Goal: Transaction & Acquisition: Purchase product/service

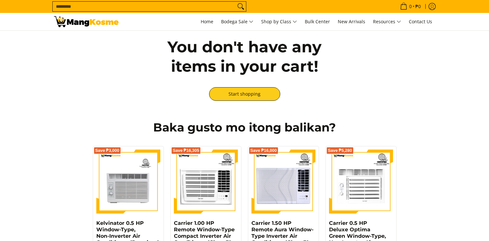
click at [85, 5] on input "Search..." at bounding box center [144, 7] width 183 height 10
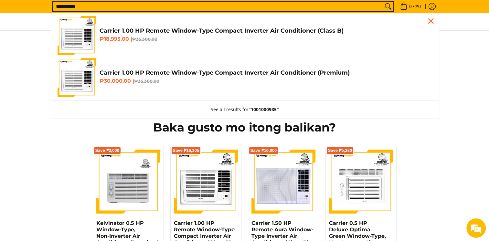
type input "**********"
click at [128, 28] on h4 "Carrier 1.00 HP Remote Window-Type Compact Inverter Air Conditioner (Class B)" at bounding box center [266, 30] width 333 height 7
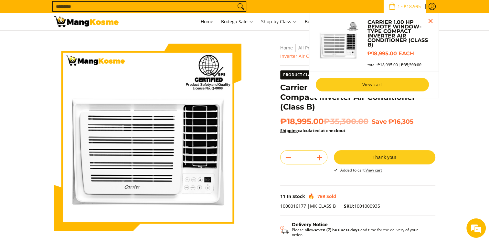
click at [370, 78] on link "View cart" at bounding box center [372, 85] width 113 height 14
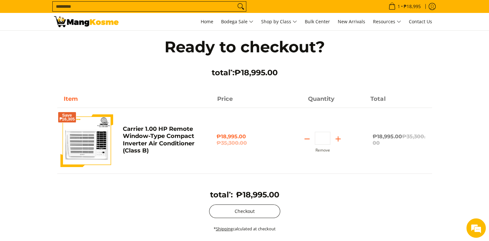
click at [227, 214] on button "Checkout" at bounding box center [244, 212] width 71 height 14
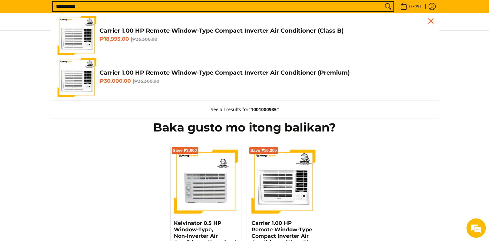
type input "**********"
click at [146, 30] on h4 "Carrier 1.00 HP Remote Window-Type Compact Inverter Air Conditioner (Class B)" at bounding box center [266, 30] width 333 height 7
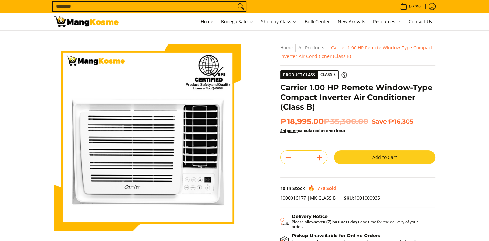
click at [374, 155] on button "Add to Cart" at bounding box center [385, 157] width 102 height 14
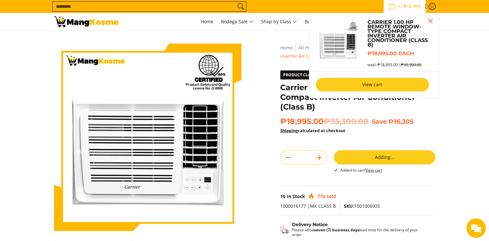
click at [379, 82] on link "View cart" at bounding box center [372, 85] width 113 height 14
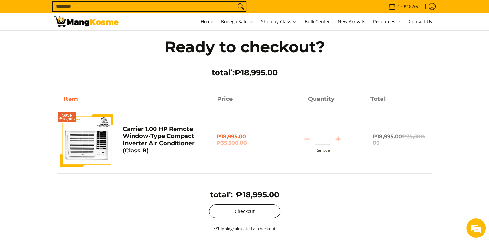
click at [233, 208] on button "Checkout" at bounding box center [244, 212] width 71 height 14
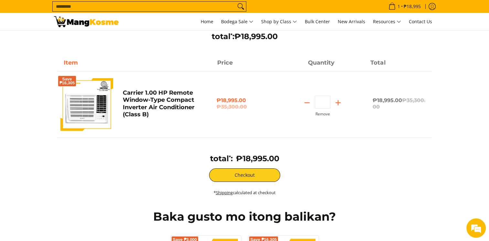
scroll to position [65, 0]
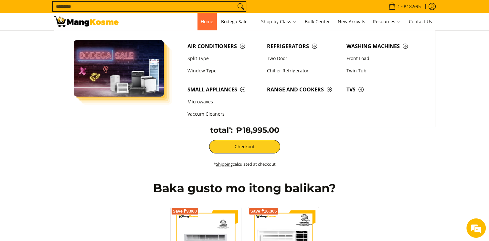
click at [202, 26] on link "Home" at bounding box center [207, 21] width 19 height 17
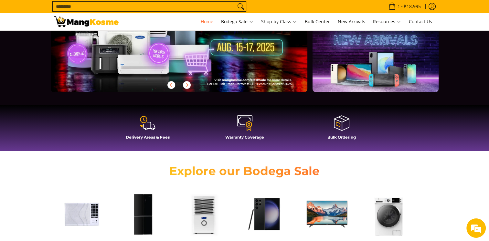
scroll to position [97, 0]
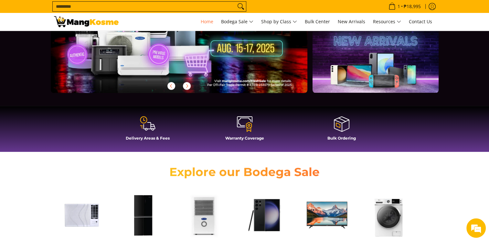
click at [156, 130] on span at bounding box center [148, 124] width 91 height 17
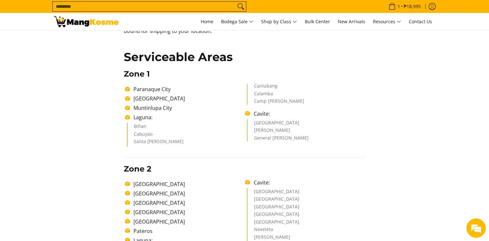
scroll to position [65, 0]
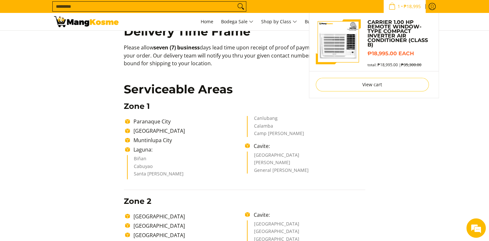
click at [405, 7] on span "₱18,995" at bounding box center [412, 6] width 19 height 5
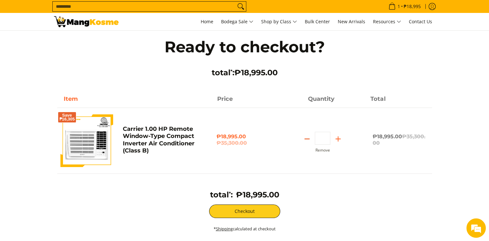
click at [309, 140] on icon "Subtract" at bounding box center [307, 139] width 9 height 9
type input "*"
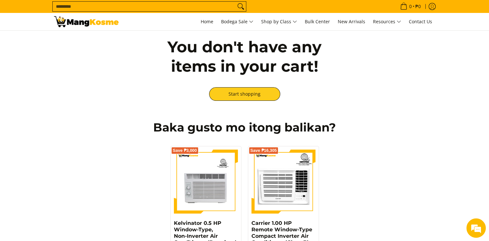
click at [107, 6] on input "Search..." at bounding box center [144, 7] width 183 height 10
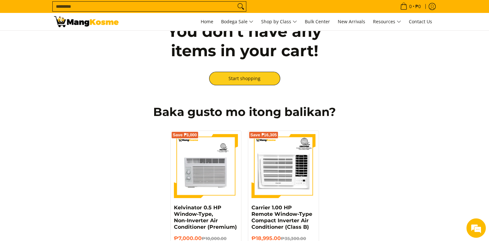
scroll to position [97, 0]
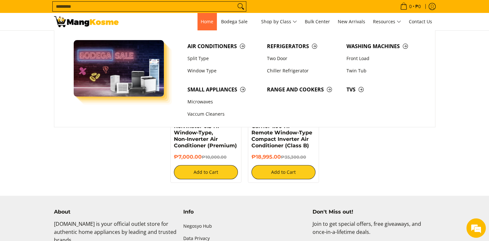
click at [212, 24] on link "Home" at bounding box center [207, 21] width 19 height 17
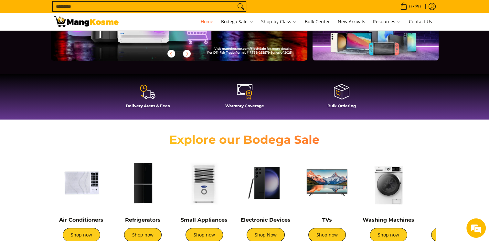
scroll to position [194, 0]
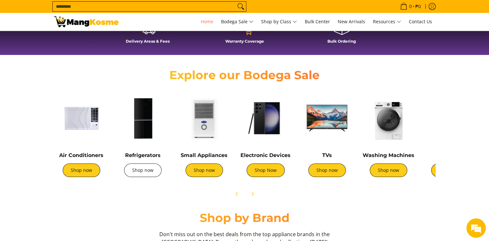
click at [135, 171] on link "Shop now" at bounding box center [143, 171] width 38 height 14
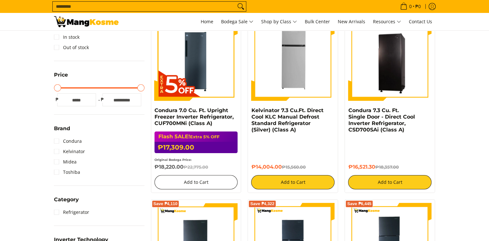
scroll to position [129, 0]
click at [204, 181] on button "Add to Cart" at bounding box center [196, 182] width 83 height 14
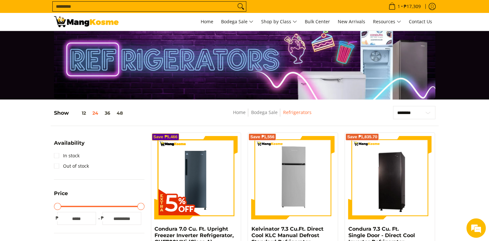
scroll to position [0, 0]
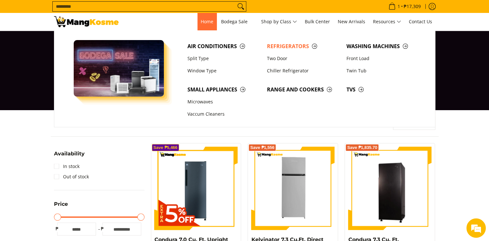
click at [202, 27] on link "Home" at bounding box center [207, 21] width 19 height 17
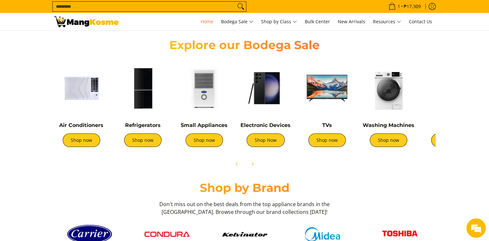
scroll to position [226, 0]
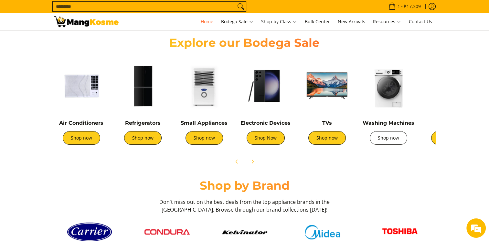
click at [393, 135] on link "Shop now" at bounding box center [389, 138] width 38 height 14
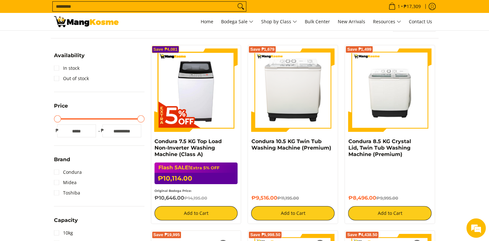
scroll to position [129, 0]
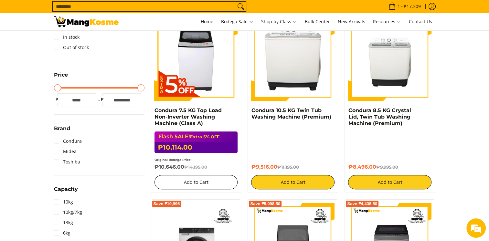
click at [189, 187] on button "Add to Cart" at bounding box center [196, 182] width 83 height 14
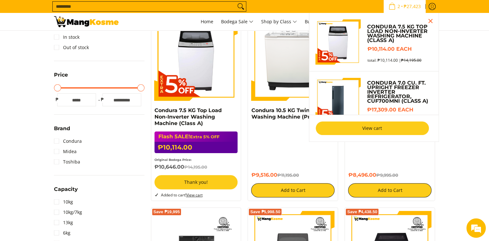
click at [367, 127] on link "View cart" at bounding box center [372, 129] width 113 height 14
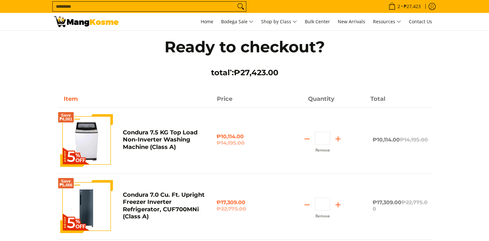
scroll to position [129, 0]
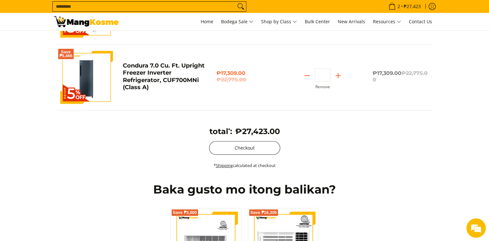
click at [237, 151] on button "Checkout" at bounding box center [244, 148] width 71 height 14
